Goal: Transaction & Acquisition: Obtain resource

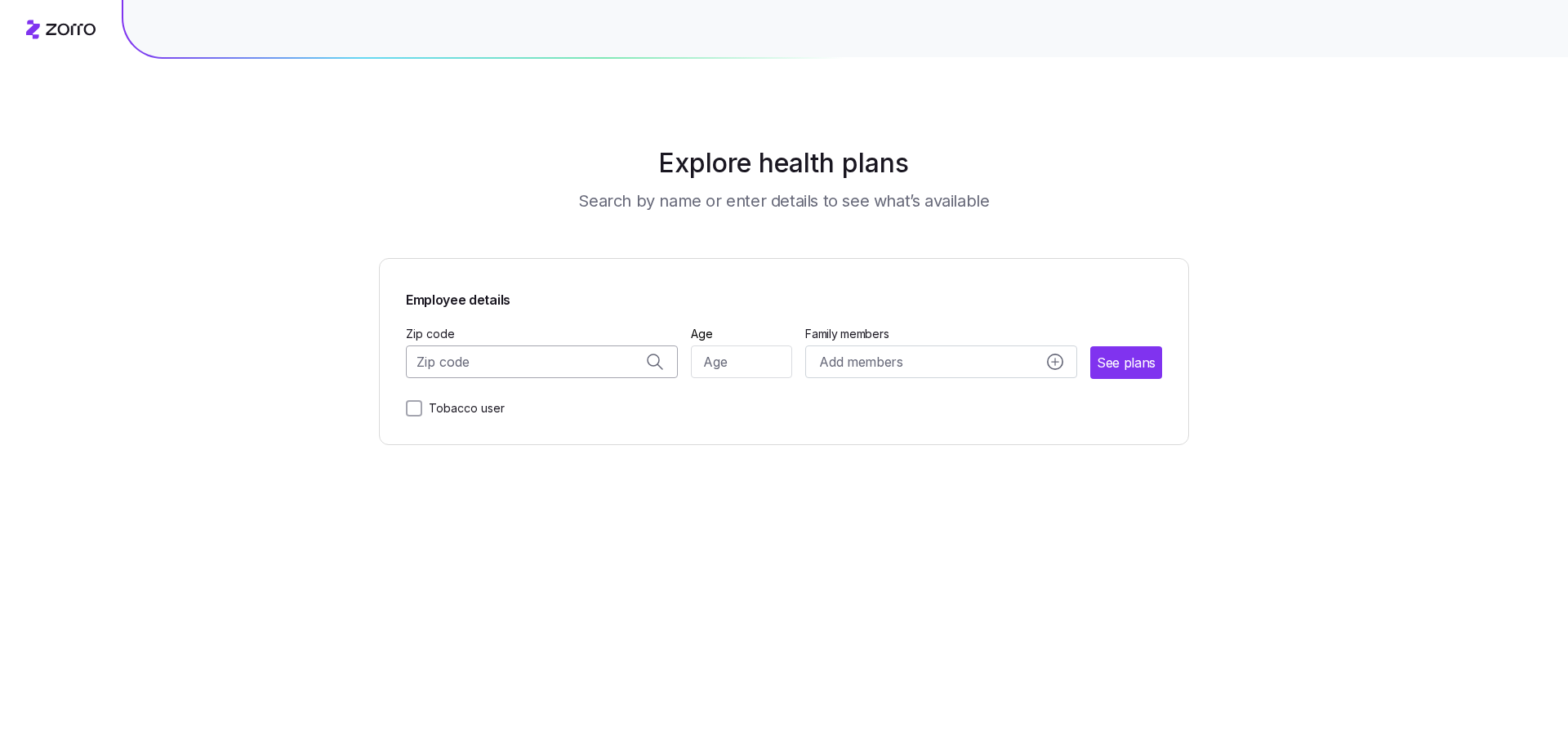
click at [616, 346] on input "Zip code" at bounding box center [542, 362] width 272 height 33
type input "10019"
click at [736, 346] on input "Age" at bounding box center [741, 362] width 102 height 33
type input "33"
click at [1099, 353] on span "See plans" at bounding box center [1127, 363] width 57 height 20
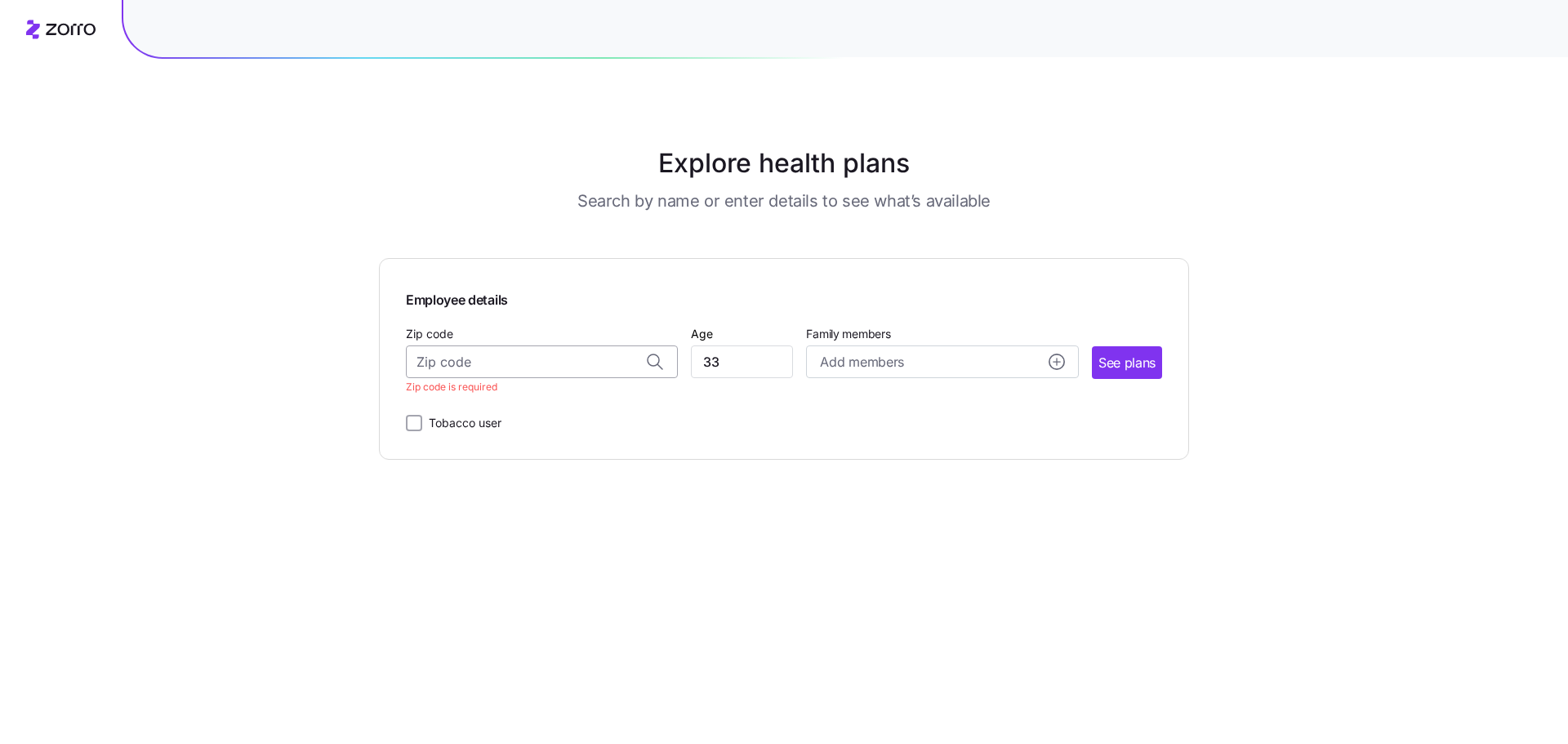
click at [607, 346] on input "Zip code" at bounding box center [542, 362] width 272 height 33
click at [571, 372] on span "10019, [US_STATE][GEOGRAPHIC_DATA], [GEOGRAPHIC_DATA]" at bounding box center [538, 382] width 229 height 20
type input "10019, [US_STATE][GEOGRAPHIC_DATA], [GEOGRAPHIC_DATA]"
click at [1099, 353] on span "See plans" at bounding box center [1127, 363] width 57 height 20
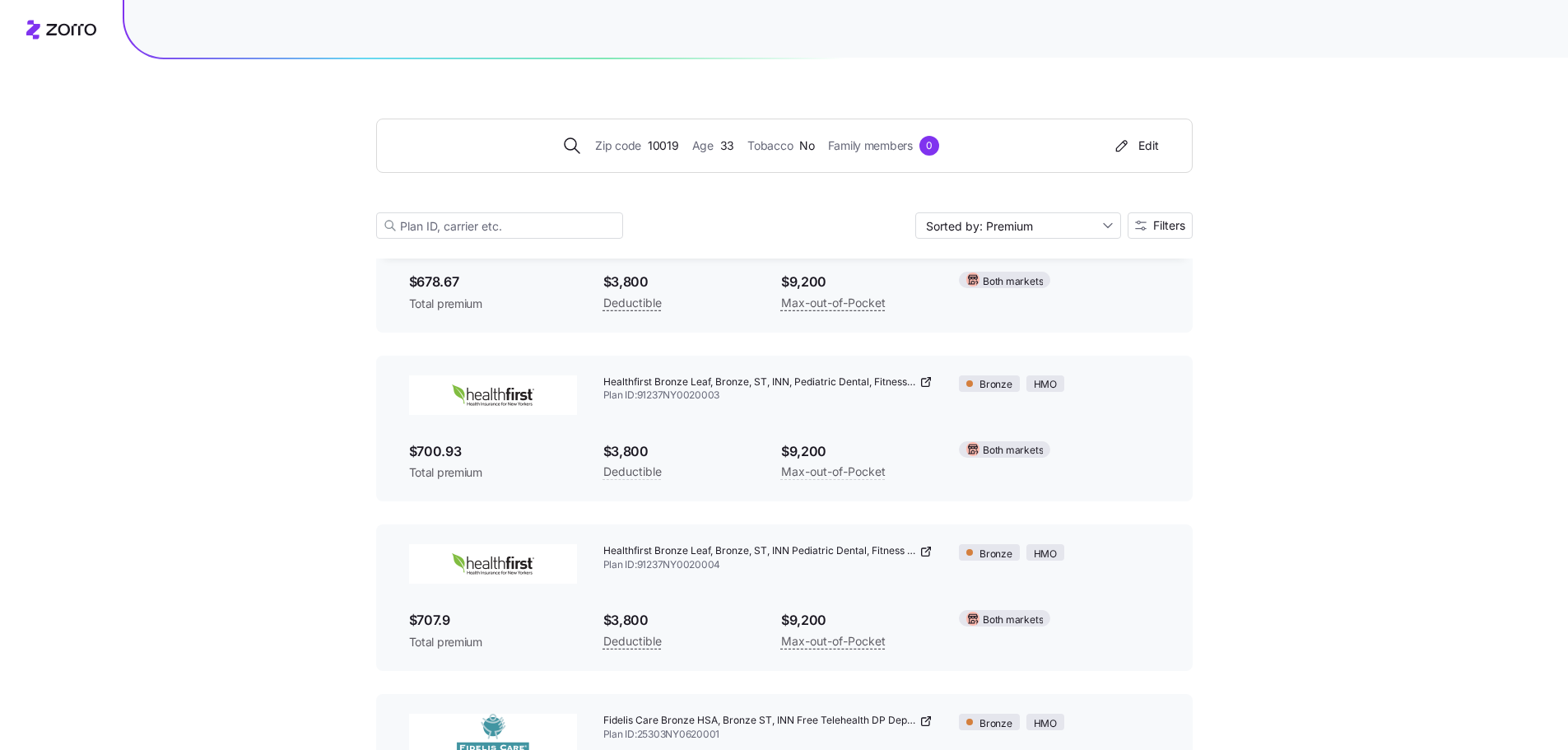
scroll to position [131, 0]
